Goal: Understand process/instructions: Learn how to perform a task or action

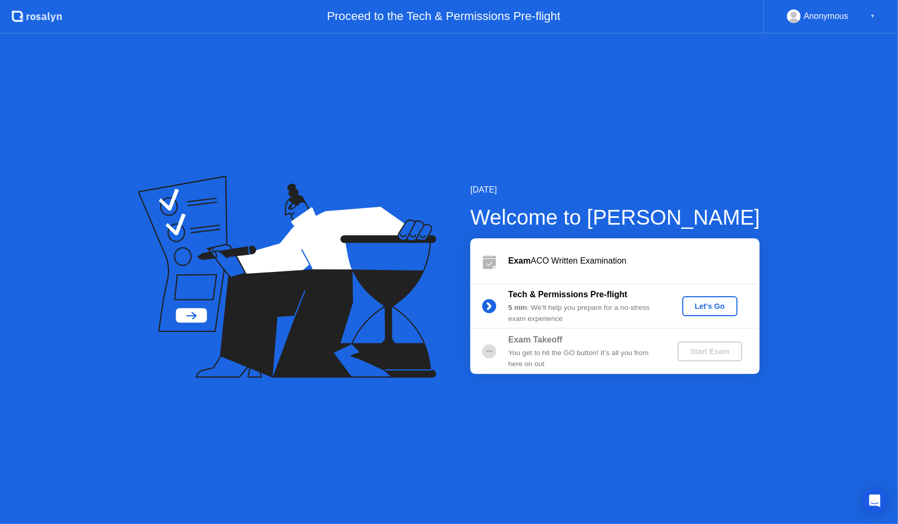
click at [713, 309] on div "Let's Go" at bounding box center [709, 306] width 47 height 8
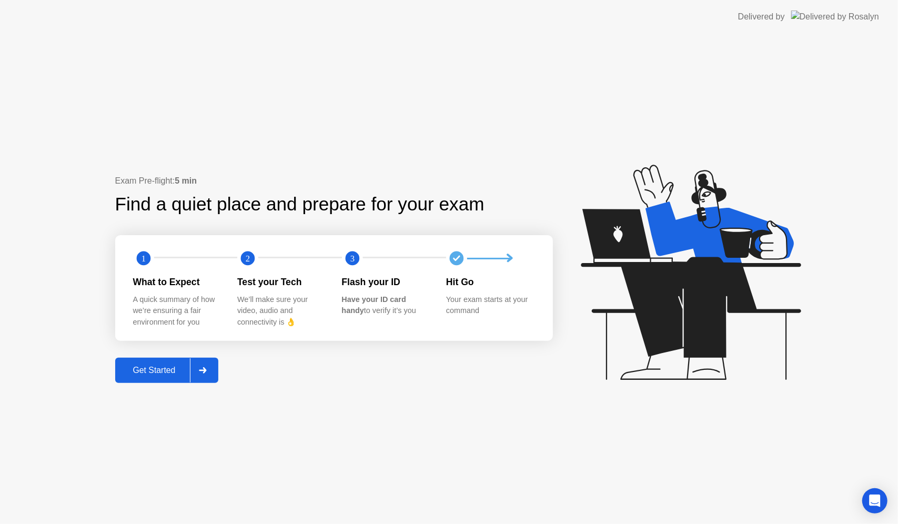
click at [154, 371] on div "Get Started" at bounding box center [154, 369] width 72 height 9
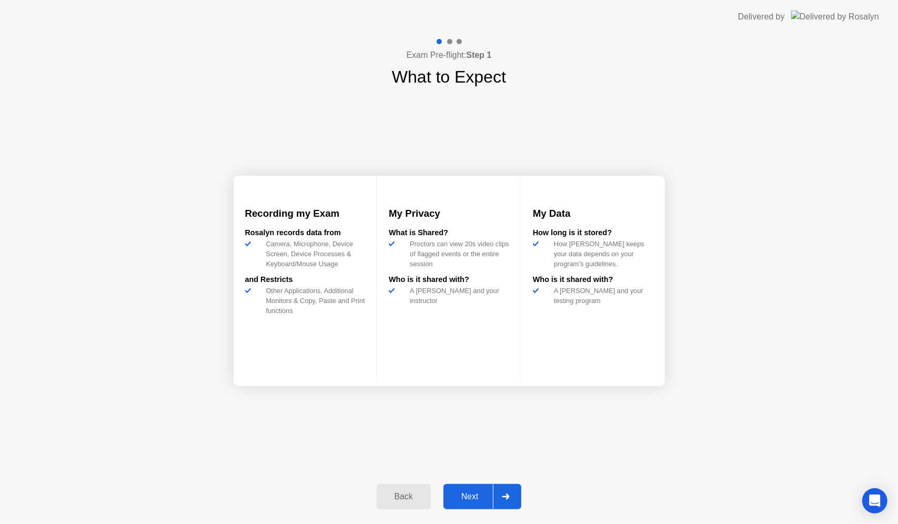
click at [466, 497] on div "Next" at bounding box center [469, 496] width 47 height 9
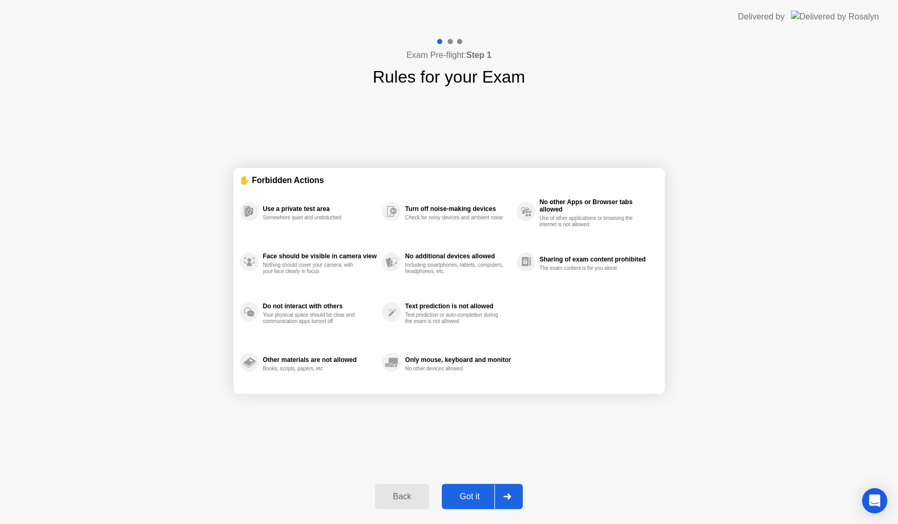
click at [470, 493] on div "Got it" at bounding box center [469, 496] width 49 height 9
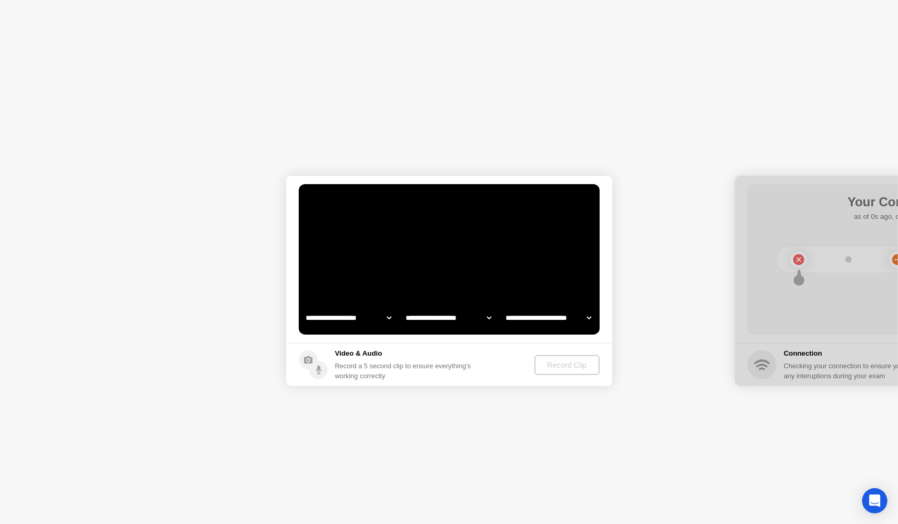
select select "**********"
select select "*******"
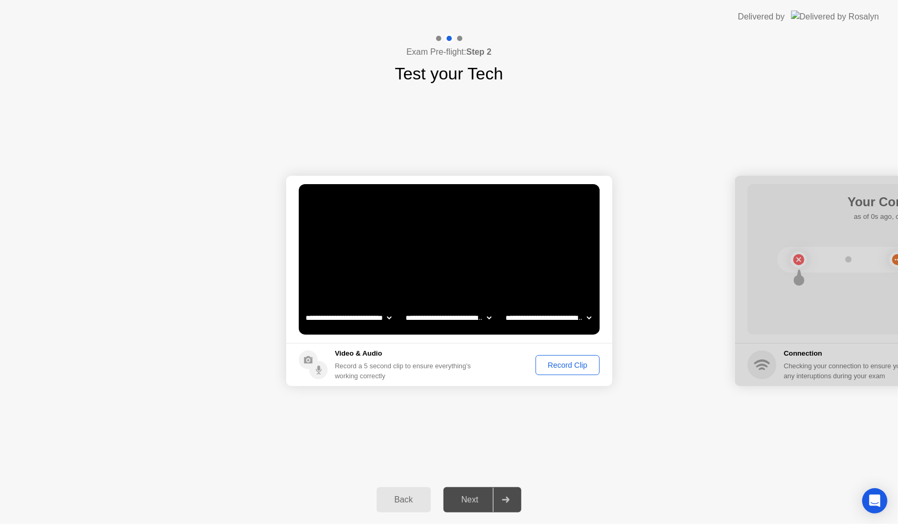
click at [550, 364] on div "Record Clip" at bounding box center [567, 365] width 56 height 8
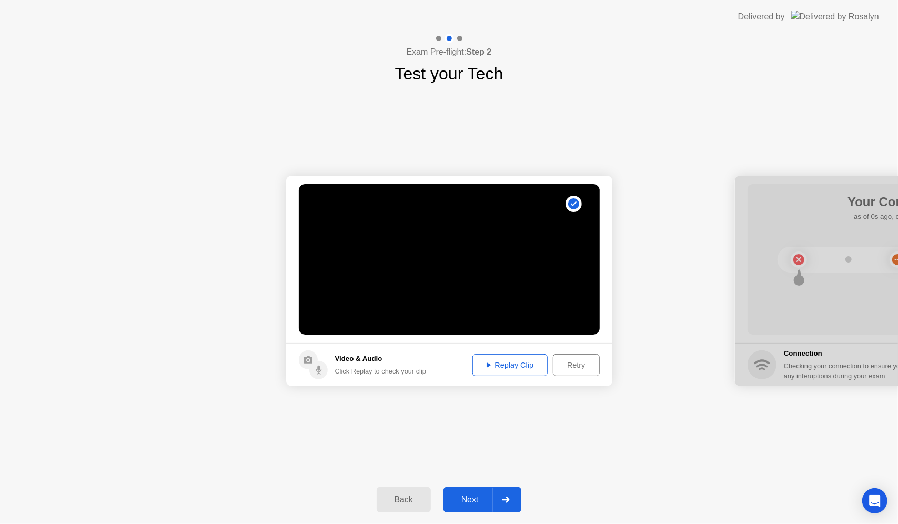
click at [510, 361] on div "Replay Clip" at bounding box center [510, 365] width 68 height 8
click at [474, 496] on div "Next" at bounding box center [469, 499] width 47 height 9
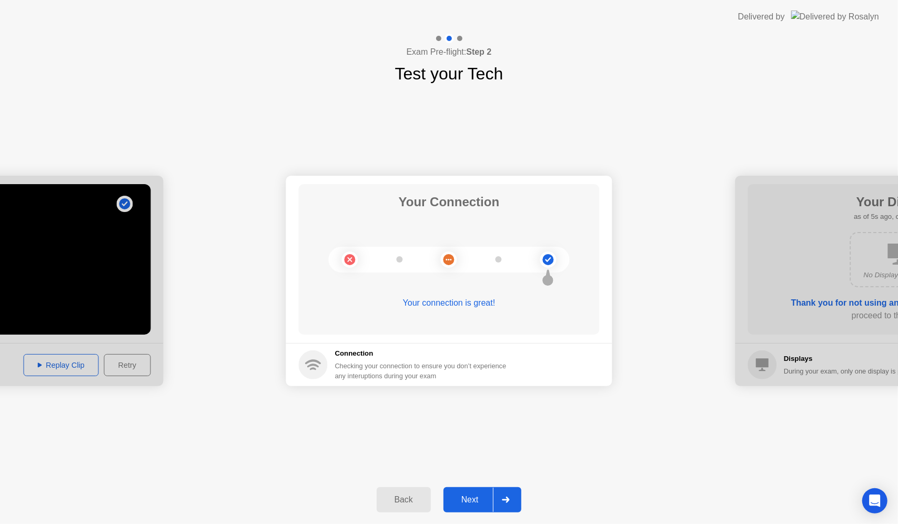
click at [478, 495] on div "Next" at bounding box center [469, 499] width 47 height 9
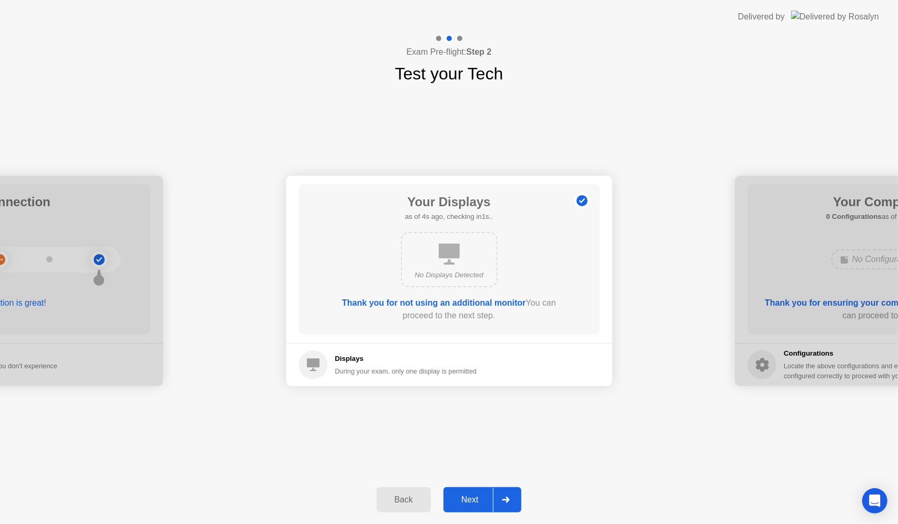
click at [478, 495] on div "Next" at bounding box center [469, 499] width 47 height 9
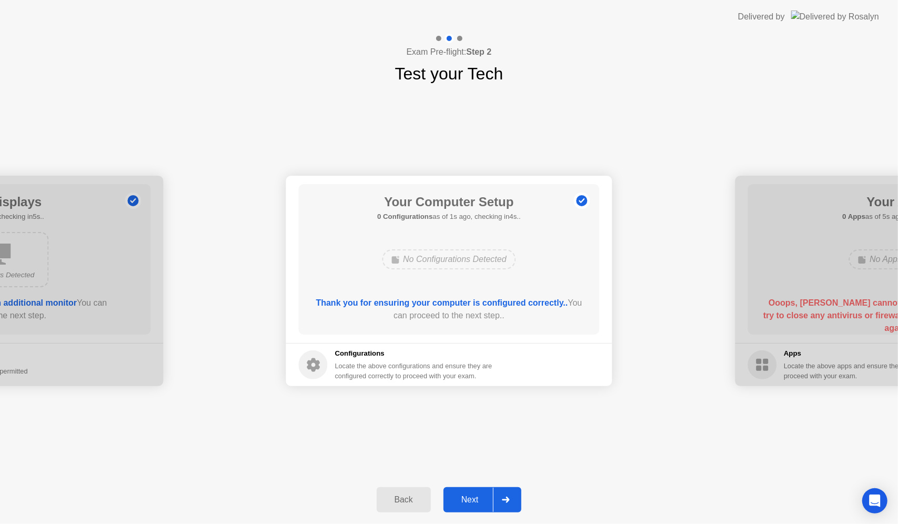
click at [478, 495] on div "Next" at bounding box center [469, 499] width 47 height 9
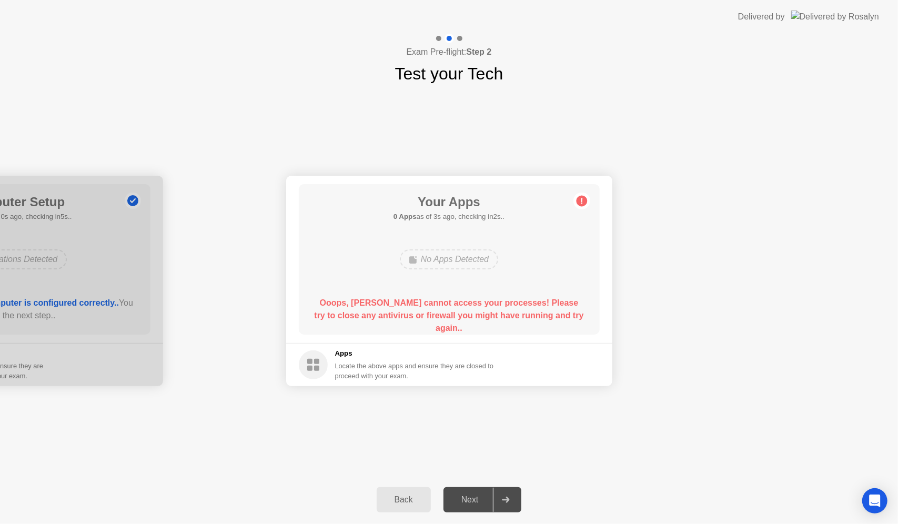
click at [503, 339] on app-apps "Your Apps 0 Apps as of 3s ago, checking in2s.. No Apps Detected Ooops, [PERSON_…" at bounding box center [449, 281] width 326 height 210
click at [448, 271] on div "No Apps Detected" at bounding box center [449, 259] width 241 height 28
click at [299, 365] on circle at bounding box center [313, 364] width 29 height 29
click at [460, 497] on div "Next" at bounding box center [469, 499] width 47 height 9
click at [407, 500] on div "Back" at bounding box center [404, 499] width 48 height 9
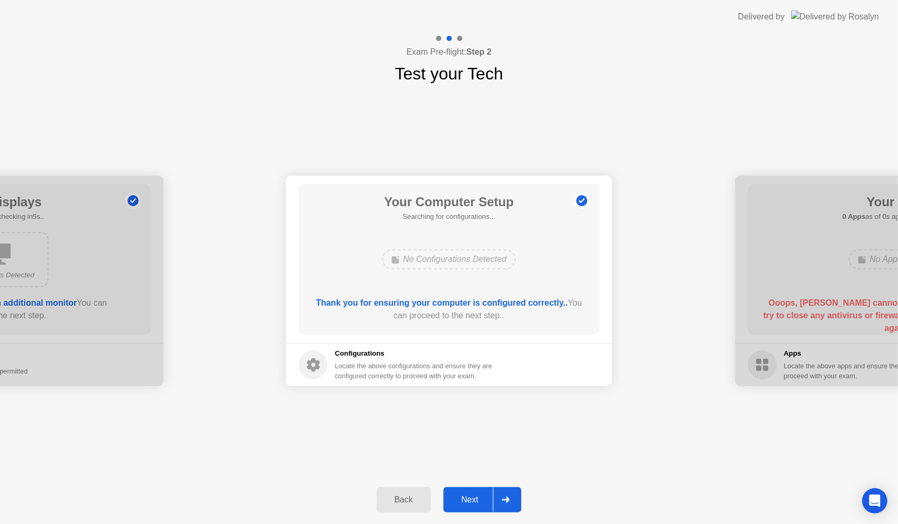
click at [458, 497] on div "Next" at bounding box center [469, 499] width 47 height 9
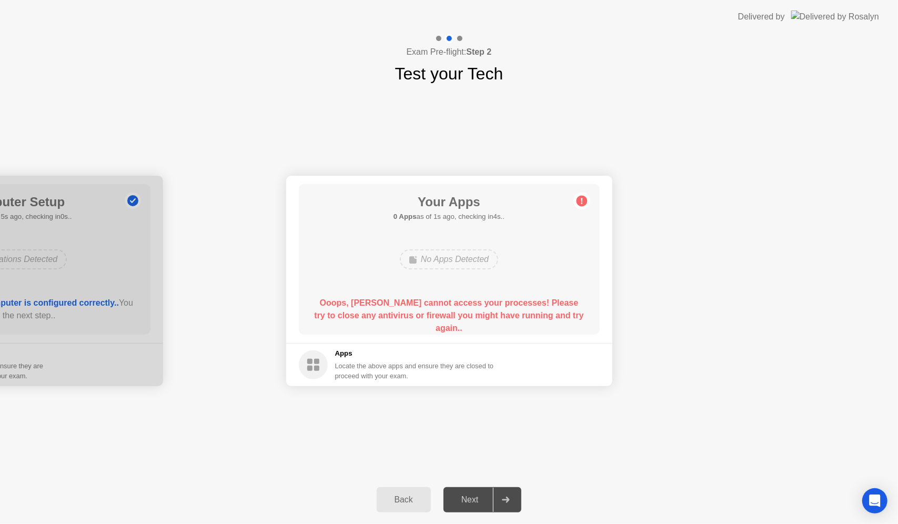
click at [317, 369] on rect at bounding box center [316, 367] width 5 height 5
click at [310, 365] on rect at bounding box center [309, 367] width 5 height 5
click at [583, 197] on circle at bounding box center [581, 201] width 11 height 11
click at [583, 199] on circle at bounding box center [581, 201] width 11 height 11
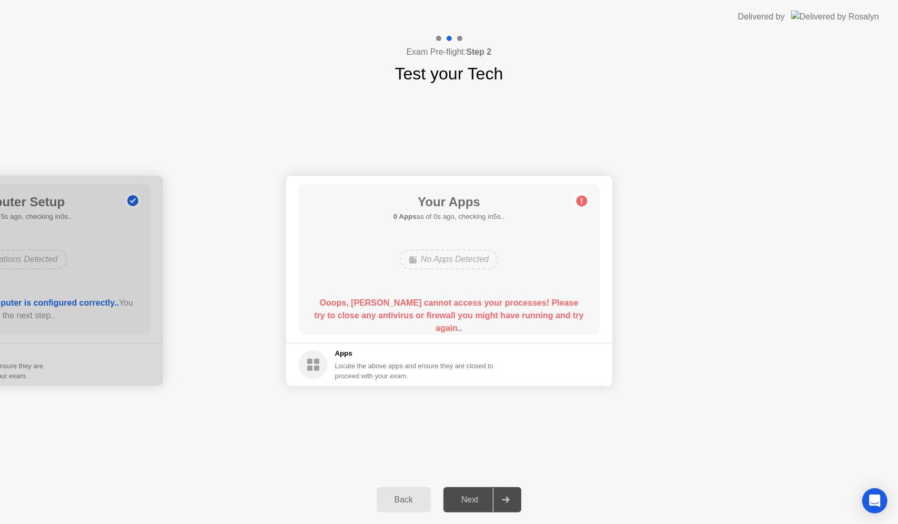
click at [583, 199] on circle at bounding box center [581, 201] width 11 height 11
click at [463, 300] on b "Ooops, [PERSON_NAME] cannot access your processes! Please try to close any anti…" at bounding box center [448, 315] width 269 height 34
click at [511, 505] on div at bounding box center [505, 499] width 25 height 24
